Goal: Information Seeking & Learning: Learn about a topic

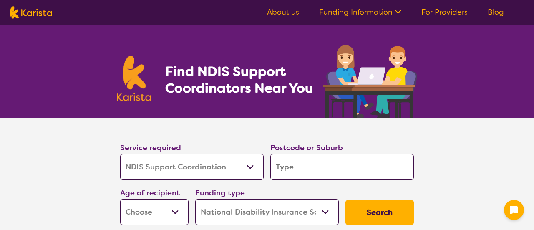
select select "NDIS Support Coordination"
select select "NDIS"
select select "NDIS Support Coordination"
select select "NDIS"
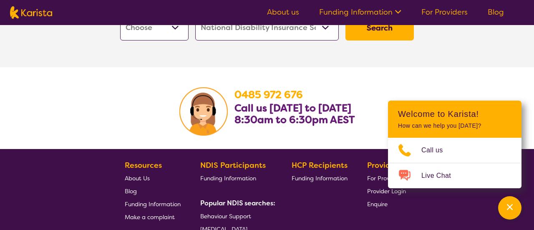
scroll to position [1702, 0]
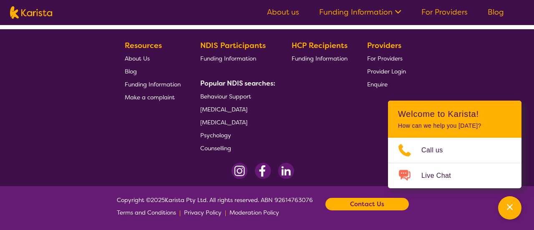
click at [283, 172] on img at bounding box center [286, 171] width 16 height 16
click at [139, 57] on span "About Us" at bounding box center [137, 59] width 25 height 8
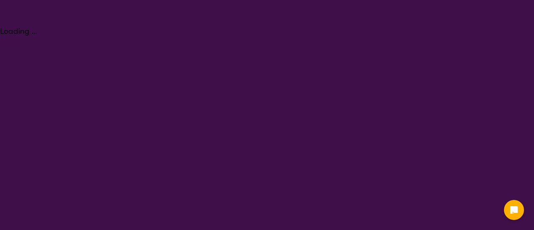
select select "NDIS Support Coordination"
select select "NDIS"
select select "NDIS Support Coordination"
select select "NDIS"
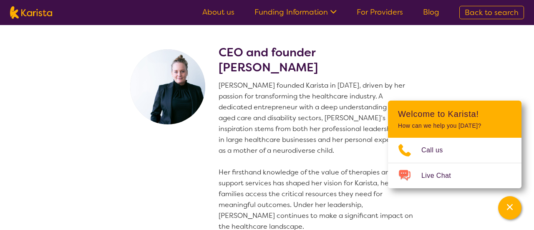
click at [232, 97] on p "[PERSON_NAME] founded Karista in [DATE], driven by her passion for transforming…" at bounding box center [318, 156] width 199 height 152
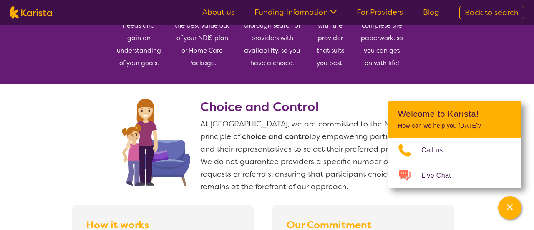
scroll to position [568, 0]
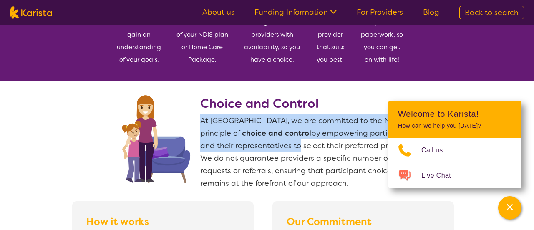
drag, startPoint x: 202, startPoint y: 121, endPoint x: 261, endPoint y: 142, distance: 63.1
click at [261, 142] on span "At Karista, we are committed to the NDIS principle of choice and control by emp…" at bounding box center [307, 152] width 215 height 73
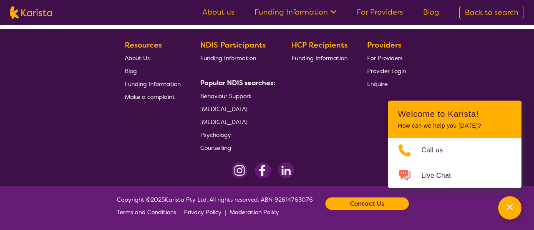
scroll to position [1933, 0]
